Goal: Task Accomplishment & Management: Manage account settings

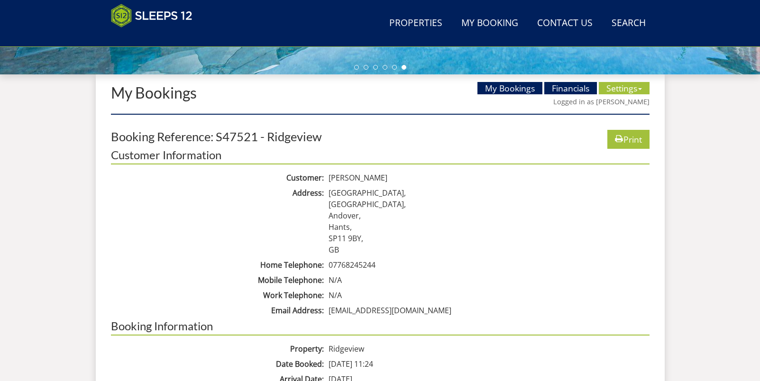
scroll to position [325, 0]
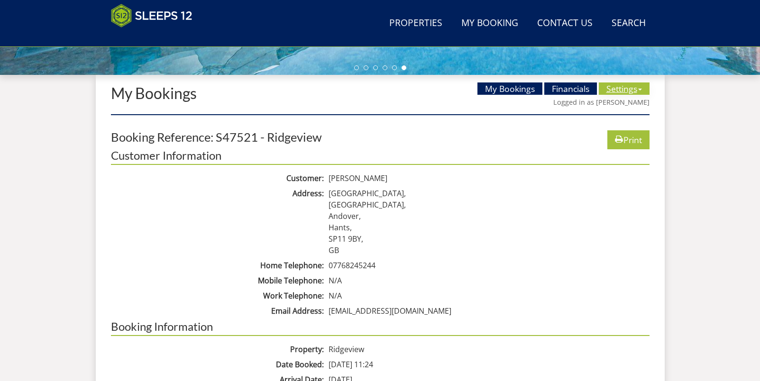
click at [615, 91] on link "Settings" at bounding box center [623, 88] width 51 height 12
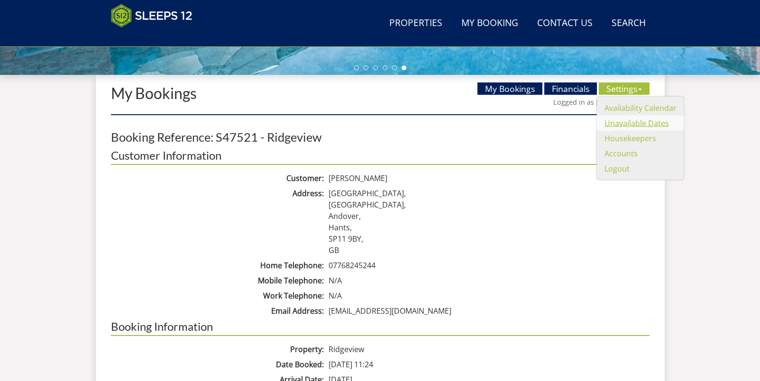
click at [615, 124] on link "Unavailable Dates" at bounding box center [636, 123] width 64 height 10
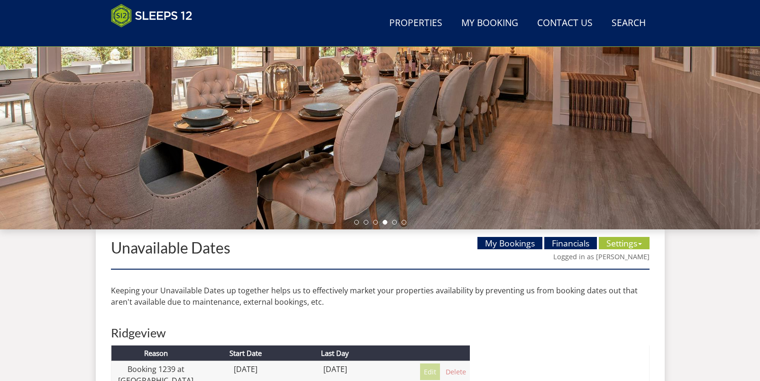
scroll to position [161, 0]
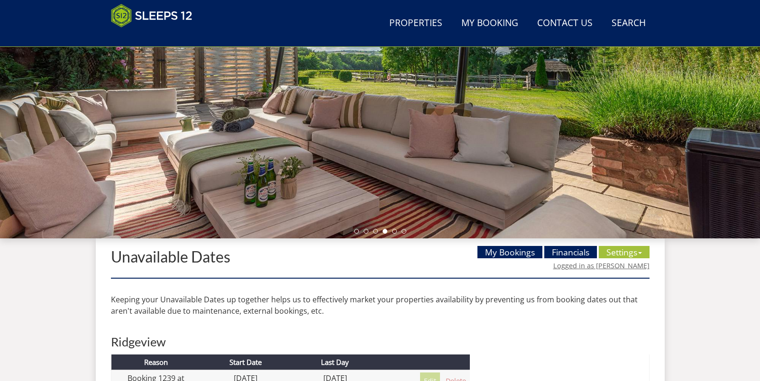
click at [562, 261] on link "Logged in as [PERSON_NAME]" at bounding box center [601, 265] width 96 height 9
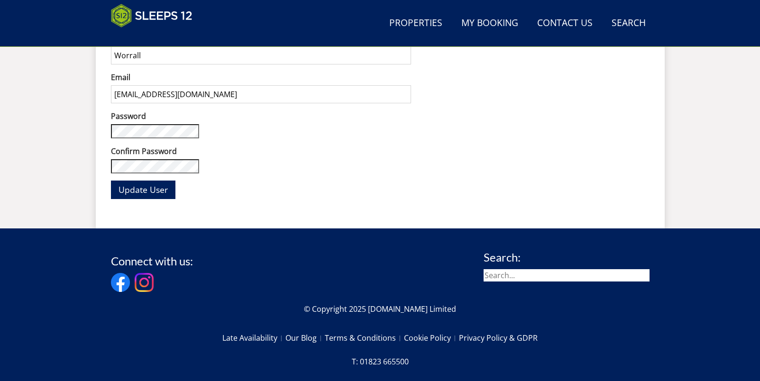
scroll to position [239, 0]
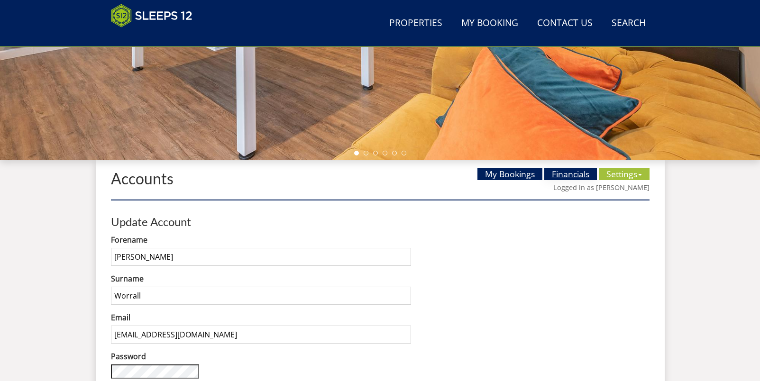
click at [555, 178] on link "Financials" at bounding box center [570, 174] width 53 height 12
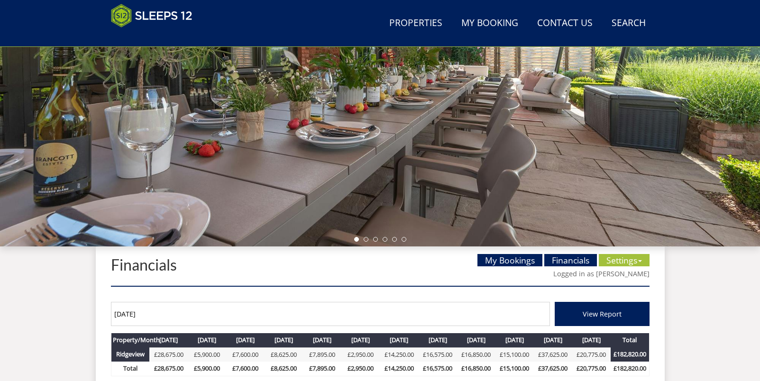
scroll to position [316, 0]
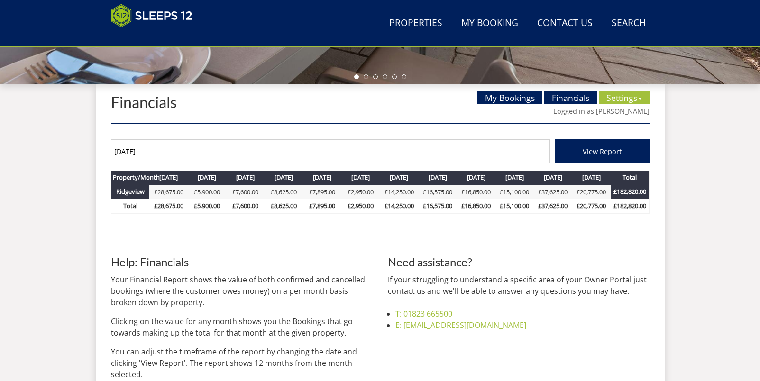
click at [356, 190] on link "£2,950.00" at bounding box center [360, 192] width 26 height 9
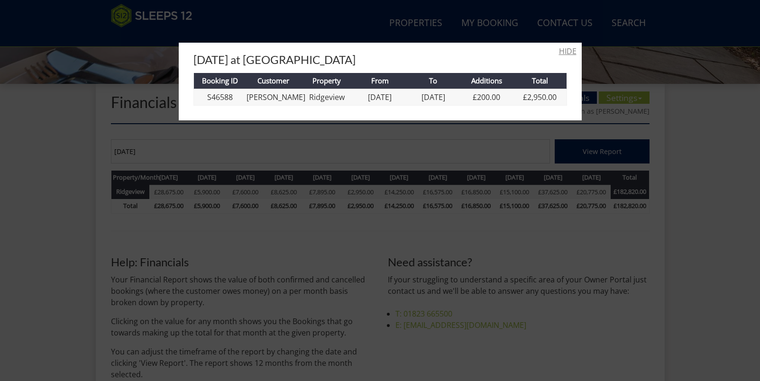
click at [564, 47] on link "HIDE" at bounding box center [568, 50] width 18 height 11
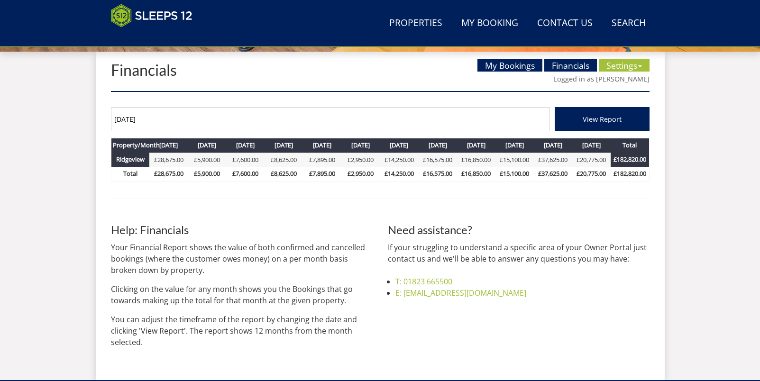
scroll to position [351, 0]
